Goal: Information Seeking & Learning: Learn about a topic

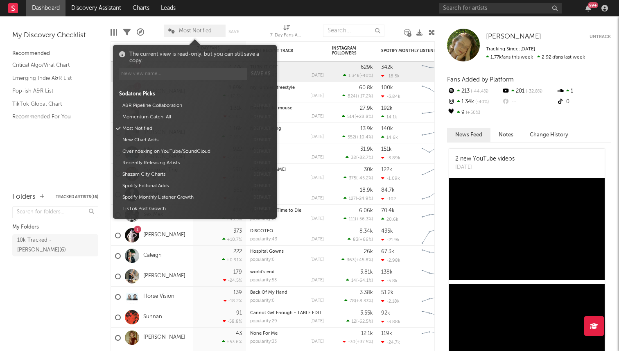
click at [188, 28] on span "Most Notified" at bounding box center [195, 30] width 33 height 5
click at [391, 23] on div at bounding box center [395, 30] width 8 height 20
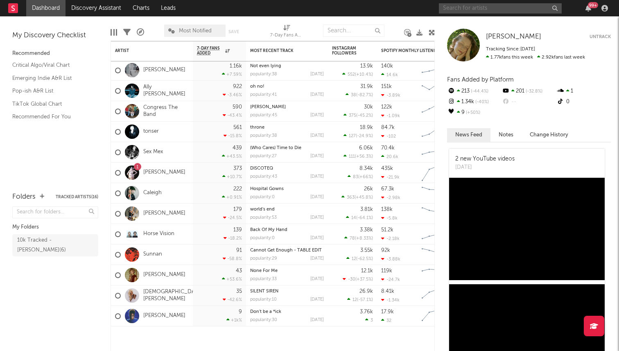
click at [475, 7] on input "text" at bounding box center [500, 8] width 123 height 10
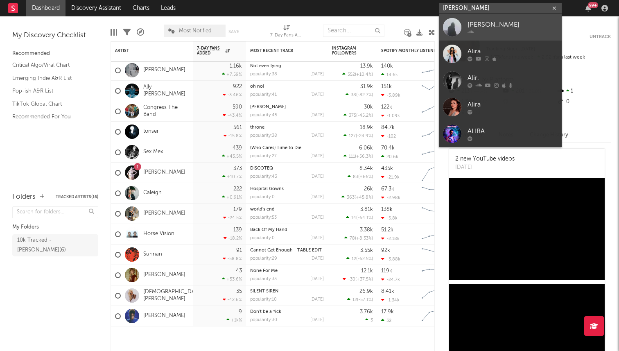
type input "[PERSON_NAME]"
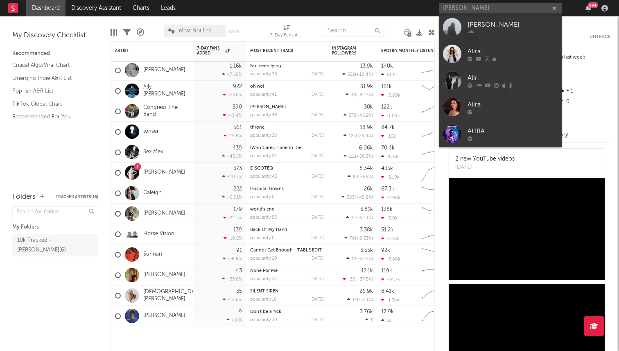
click at [489, 23] on div "[PERSON_NAME]" at bounding box center [513, 25] width 90 height 10
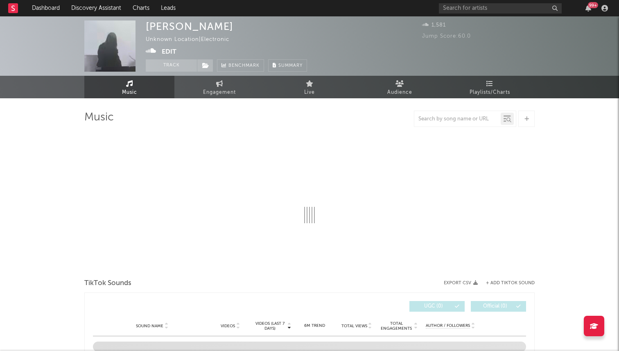
select select "1w"
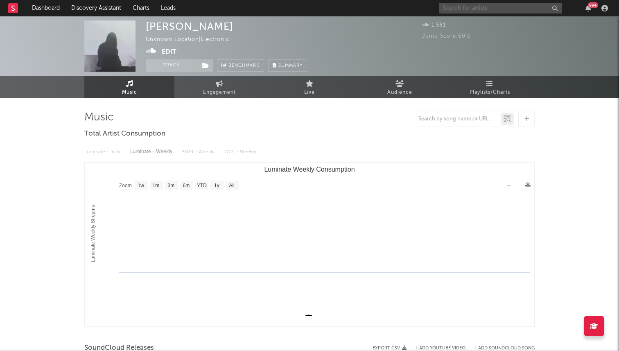
click at [472, 11] on input "text" at bounding box center [500, 8] width 123 height 10
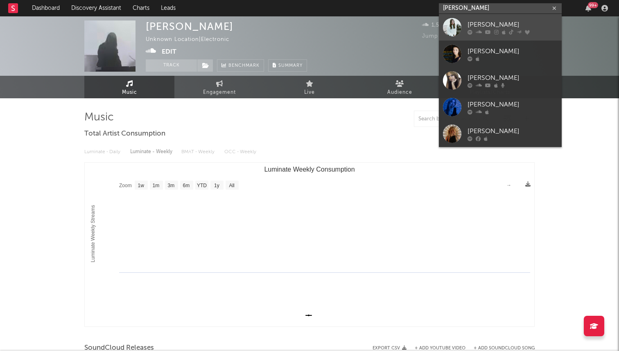
type input "[PERSON_NAME]"
click at [494, 26] on div "[PERSON_NAME]" at bounding box center [513, 25] width 90 height 10
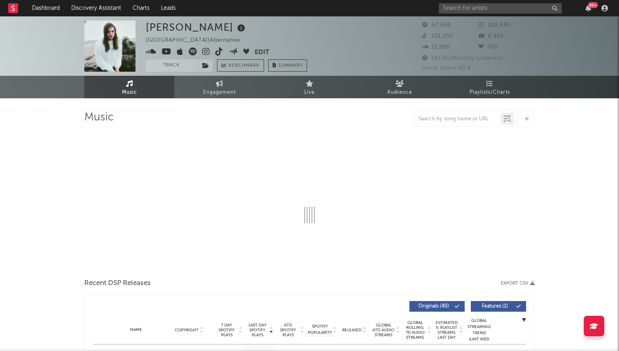
select select "6m"
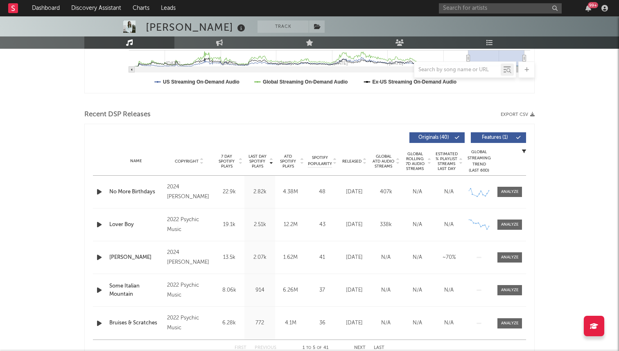
scroll to position [230, 0]
